Goal: Task Accomplishment & Management: Use online tool/utility

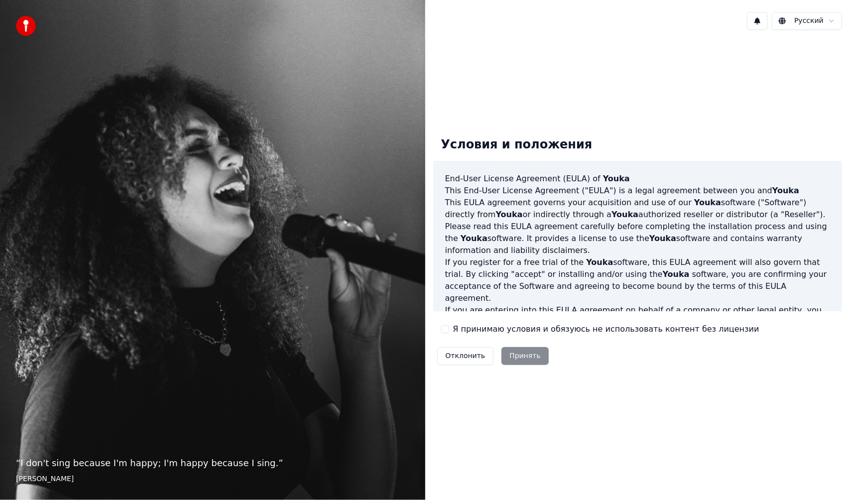
click at [465, 334] on label "Я принимаю условия и обязуюсь не использовать контент без лицензии" at bounding box center [606, 329] width 306 height 12
click at [449, 333] on button "Я принимаю условия и обязуюсь не использовать контент без лицензии" at bounding box center [445, 329] width 8 height 8
click at [508, 357] on button "Принять" at bounding box center [525, 356] width 47 height 18
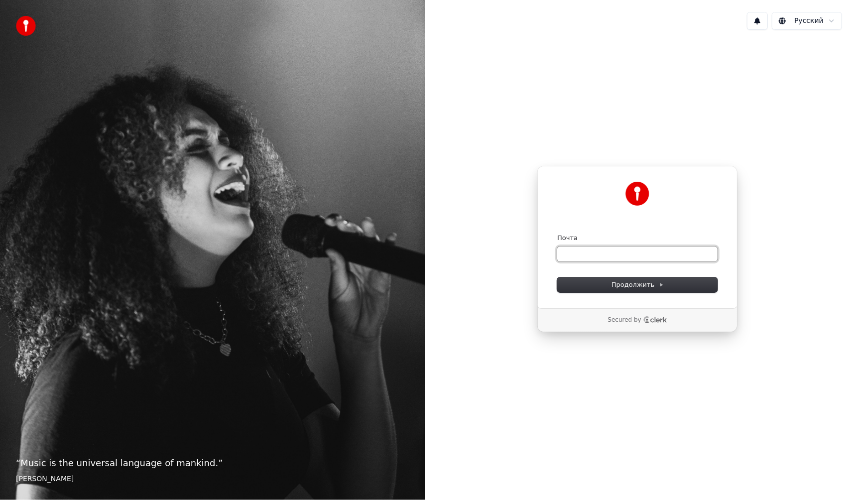
click at [628, 257] on input "Почта" at bounding box center [637, 254] width 160 height 15
click at [557, 234] on button "submit" at bounding box center [557, 234] width 0 height 0
type input "**********"
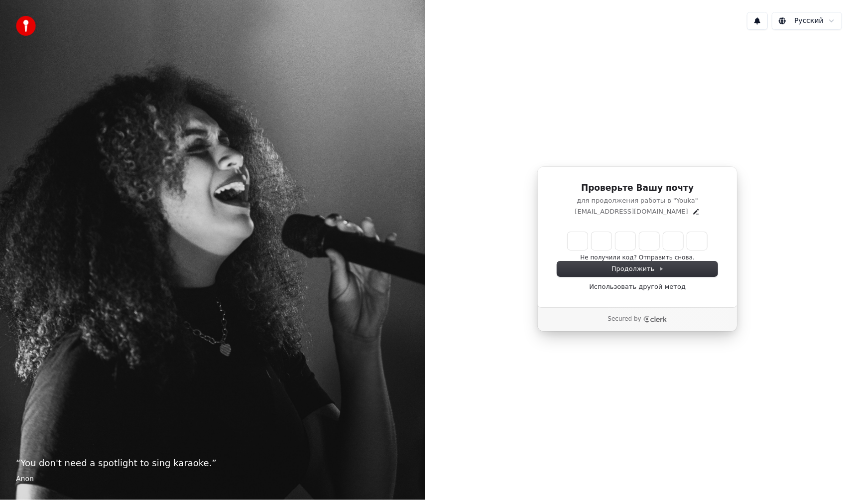
click at [572, 232] on input "Enter verification code" at bounding box center [637, 241] width 139 height 18
type input "******"
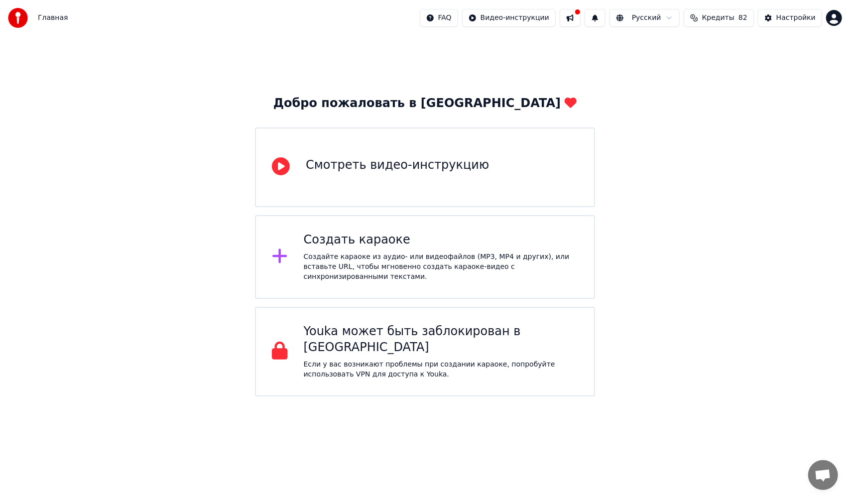
click at [726, 18] on span "Кредиты" at bounding box center [718, 18] width 32 height 10
click at [515, 39] on div "Добро пожаловать в Youka Смотреть видео-инструкцию Создать караоке Создайте кар…" at bounding box center [425, 216] width 850 height 361
click at [554, 16] on html "Главная FAQ Видео-инструкции Русский Кредиты 82 Настройки Добро пожаловать в Yo…" at bounding box center [425, 198] width 850 height 396
click at [692, 66] on html "Главная FAQ Видео-инструкции Русский Кредиты 82 Настройки Добро пожаловать в Yo…" at bounding box center [425, 198] width 850 height 396
click at [581, 18] on button at bounding box center [570, 18] width 21 height 18
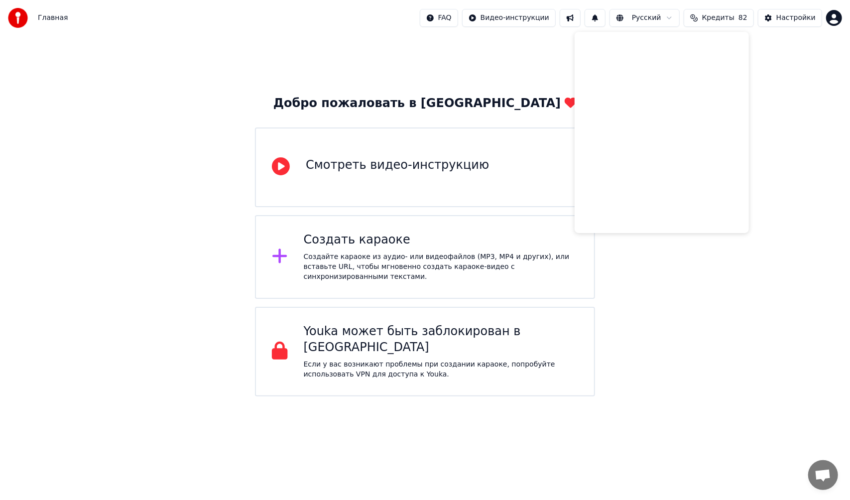
click at [839, 85] on div "Добро пожаловать в Youka Смотреть видео-инструкцию Создать караоке Создайте кар…" at bounding box center [425, 216] width 850 height 361
click at [835, 19] on html "Главная FAQ Видео-инструкции Русский Кредиты 82 Настройки Добро пожаловать в Yo…" at bounding box center [425, 198] width 850 height 396
click at [421, 183] on html "Главная FAQ Видео-инструкции Русский Кредиты 82 Настройки Добро пожаловать в Yo…" at bounding box center [425, 198] width 850 height 396
click at [392, 264] on div "Создайте караоке из аудио- или видеофайлов (MP3, MP4 и других), или вставьте UR…" at bounding box center [441, 267] width 274 height 30
click at [728, 15] on span "Кредиты" at bounding box center [718, 18] width 32 height 10
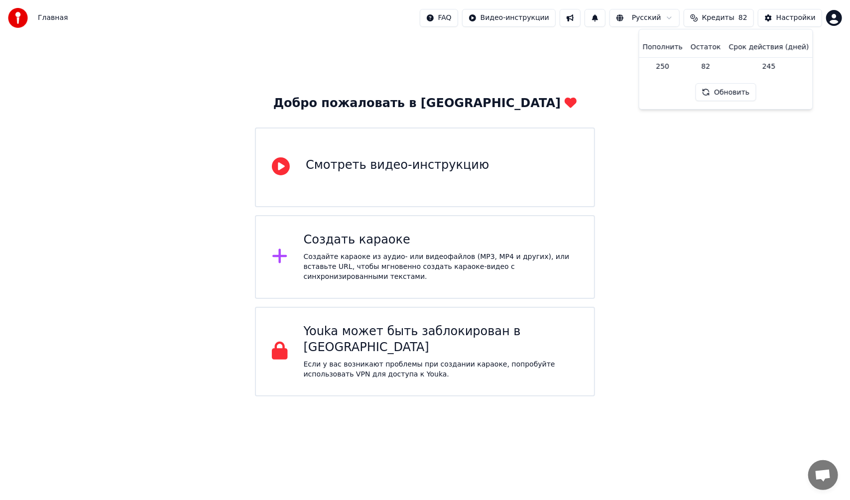
drag, startPoint x: 684, startPoint y: 264, endPoint x: 670, endPoint y: 217, distance: 49.3
click at [685, 263] on div "Добро пожаловать в Youka Смотреть видео-инструкцию Создать караоке Создайте кар…" at bounding box center [425, 216] width 850 height 361
click at [734, 15] on span "Кредиты" at bounding box center [718, 18] width 32 height 10
click at [774, 14] on button "Настройки" at bounding box center [790, 18] width 64 height 18
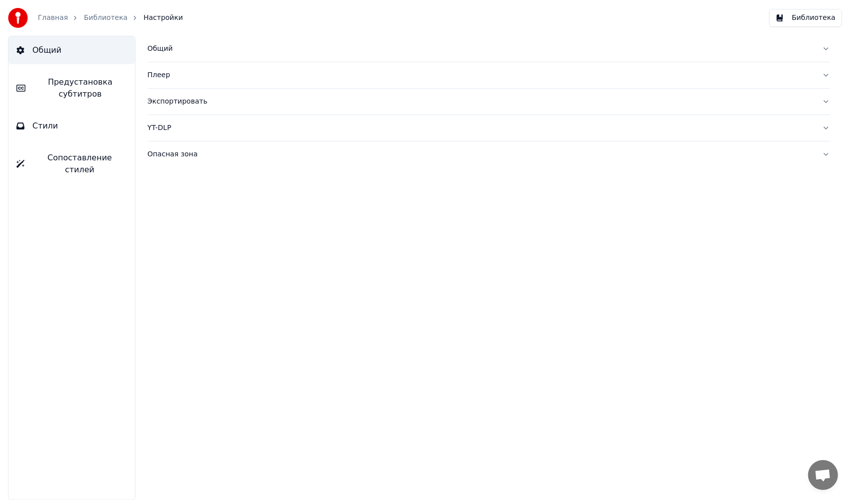
click at [816, 17] on button "Библиотека" at bounding box center [805, 18] width 73 height 18
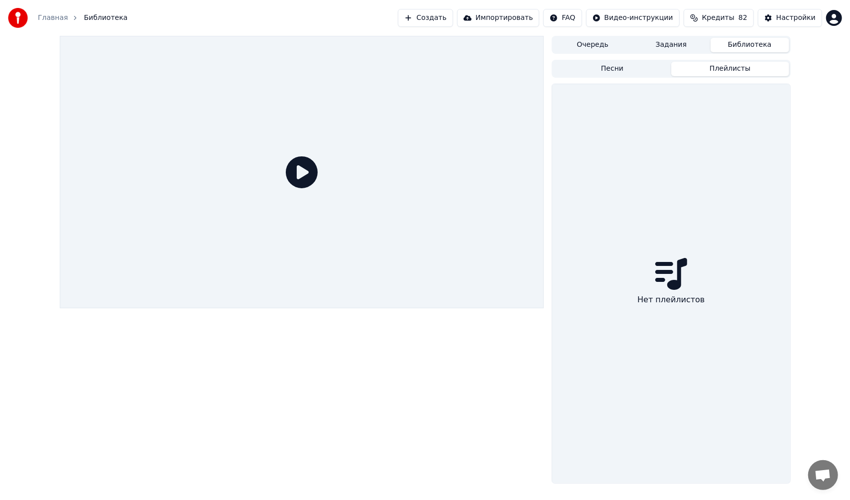
click at [709, 76] on button "Плейлисты" at bounding box center [730, 69] width 118 height 14
click at [645, 74] on button "Песни" at bounding box center [612, 69] width 118 height 14
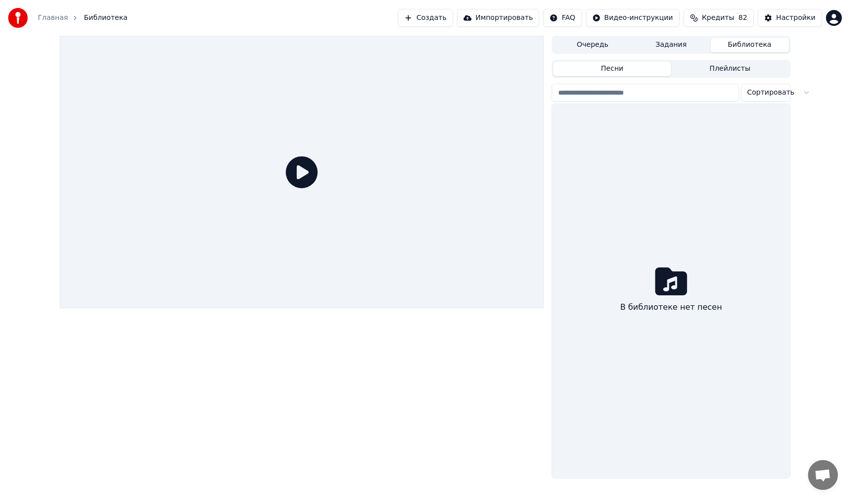
click at [643, 47] on button "Задания" at bounding box center [671, 45] width 79 height 14
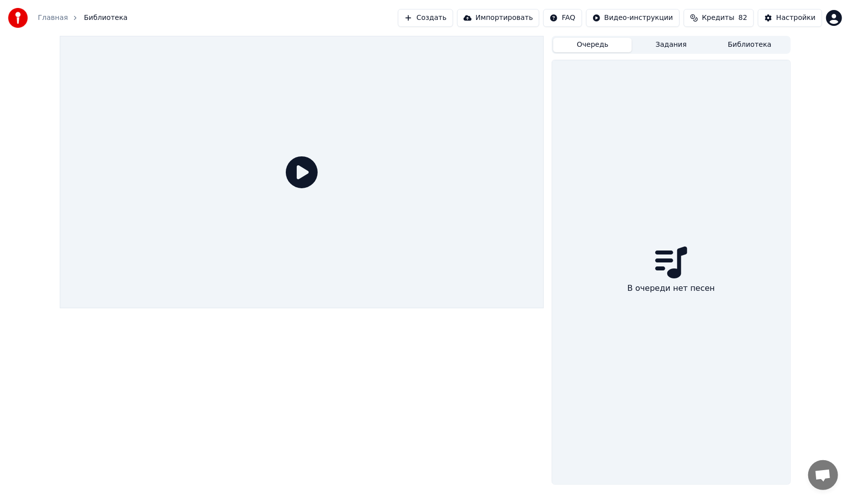
click at [604, 43] on button "Очередь" at bounding box center [592, 45] width 79 height 14
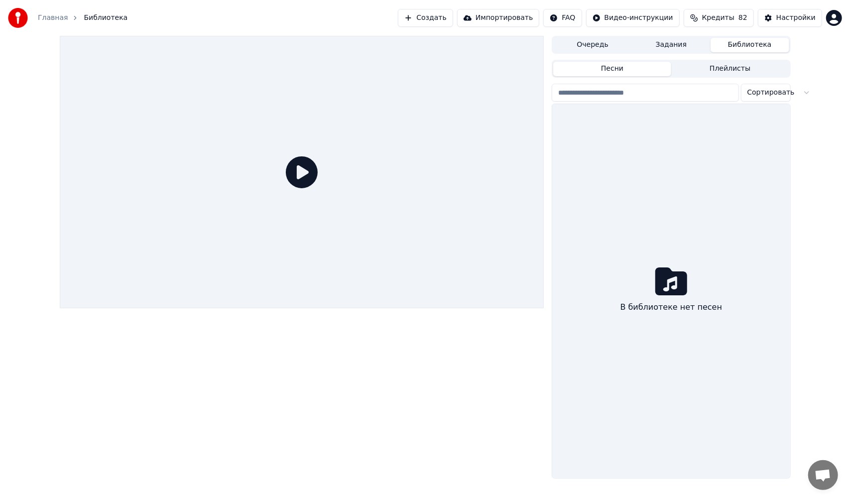
click at [747, 44] on button "Библиотека" at bounding box center [750, 45] width 79 height 14
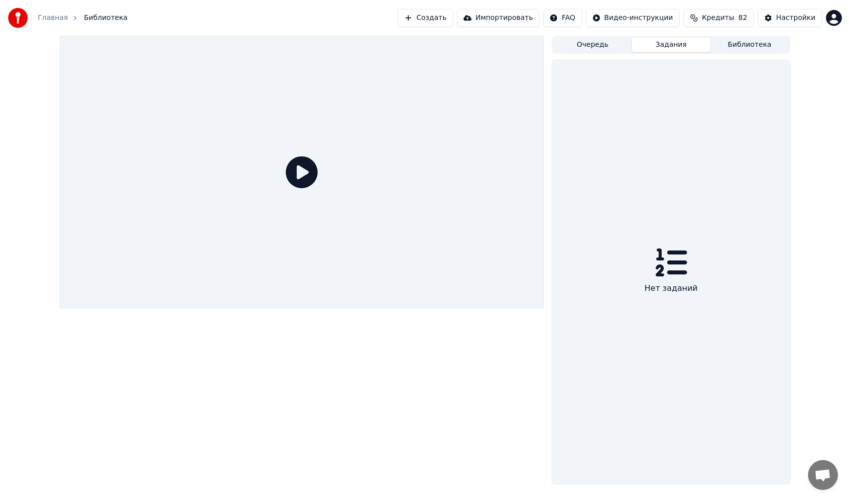
click at [665, 45] on button "Задания" at bounding box center [671, 45] width 79 height 14
click at [724, 17] on span "Кредиты" at bounding box center [718, 18] width 32 height 10
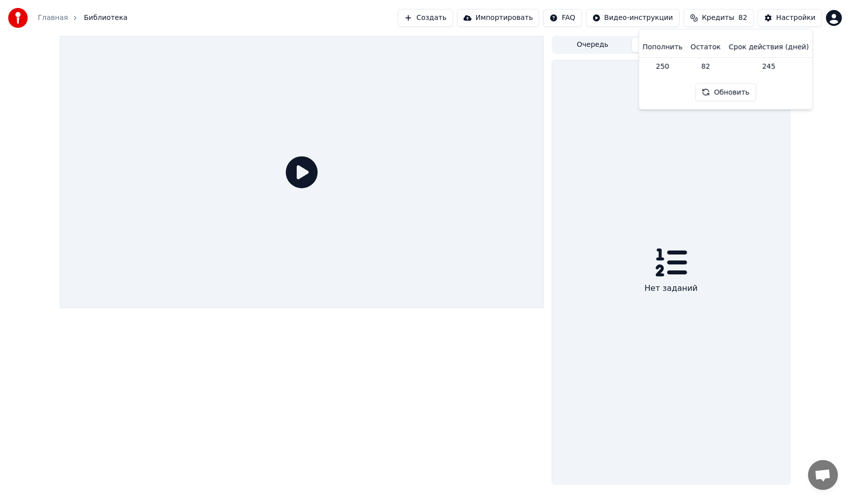
click at [829, 131] on div "Очередь Задания Библиотека Нет заданий" at bounding box center [425, 260] width 850 height 449
